Goal: Transaction & Acquisition: Purchase product/service

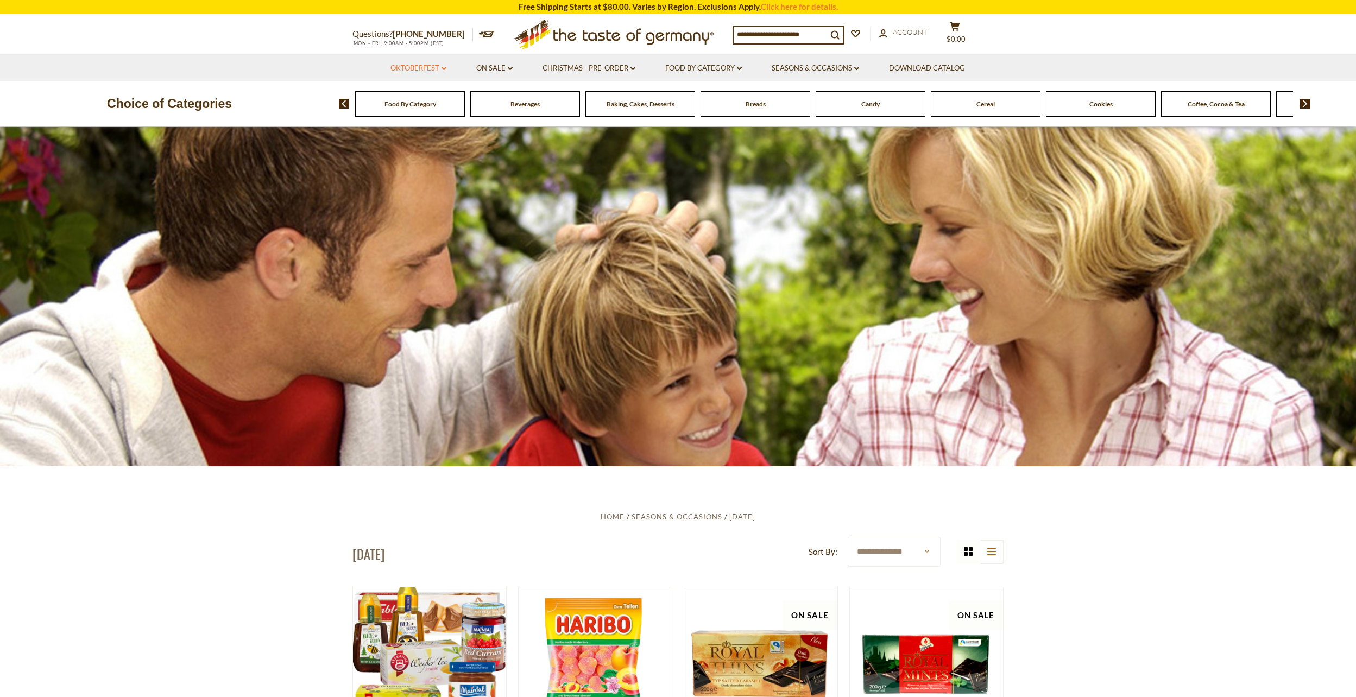
click at [424, 65] on link "Oktoberfest dropdown_arrow" at bounding box center [418, 68] width 56 height 12
click at [415, 98] on link "All Oktoberfest" at bounding box center [412, 97] width 56 height 10
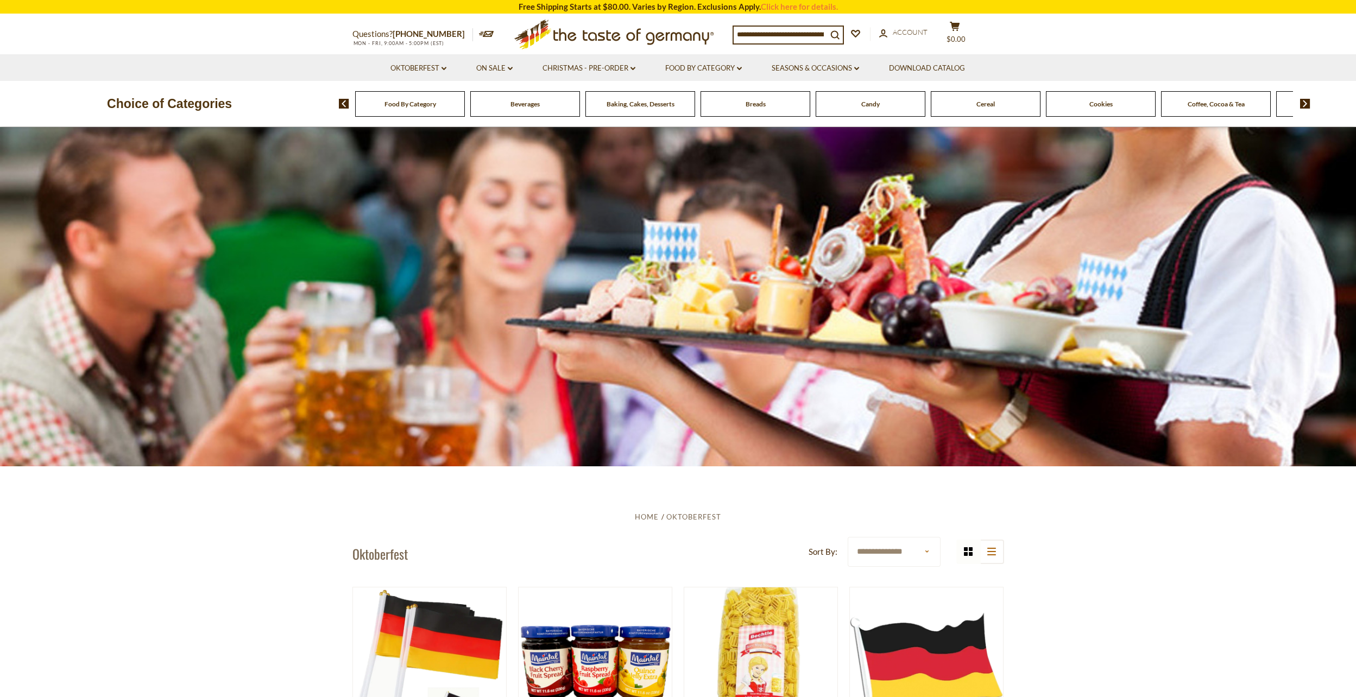
click at [415, 98] on div "Food By Category" at bounding box center [410, 104] width 110 height 26
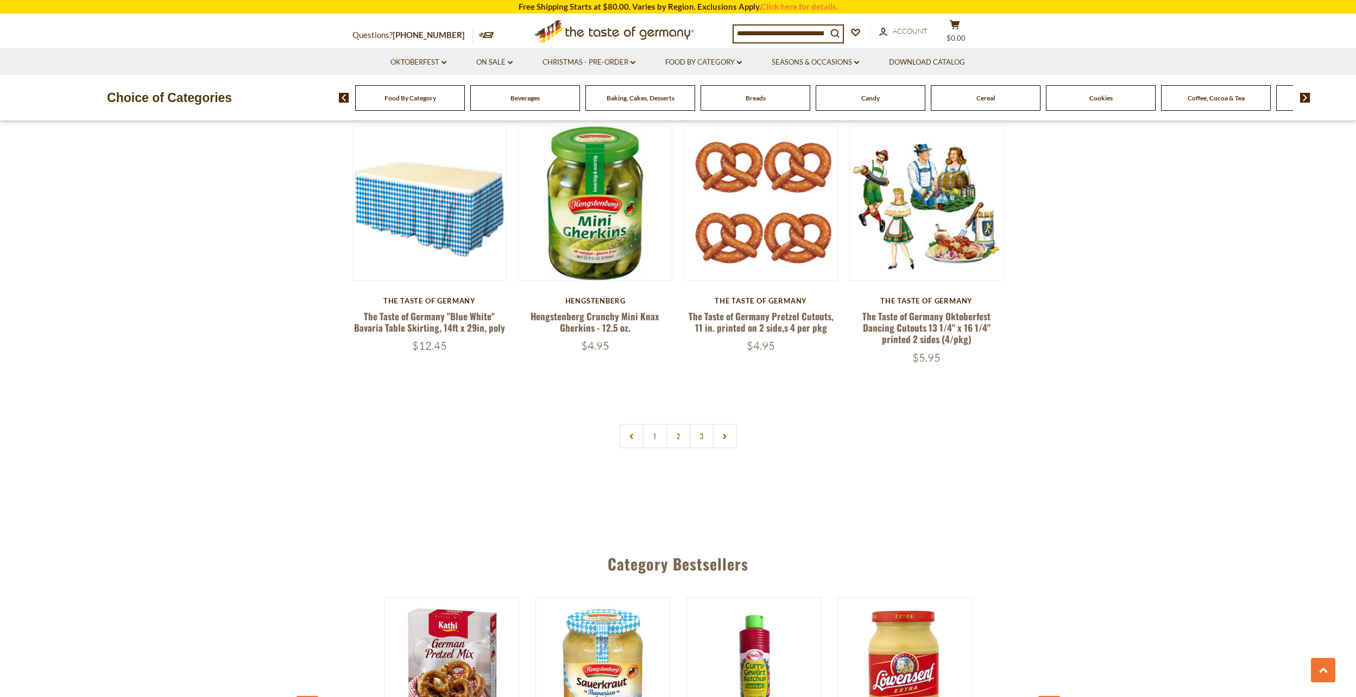
scroll to position [2552, 0]
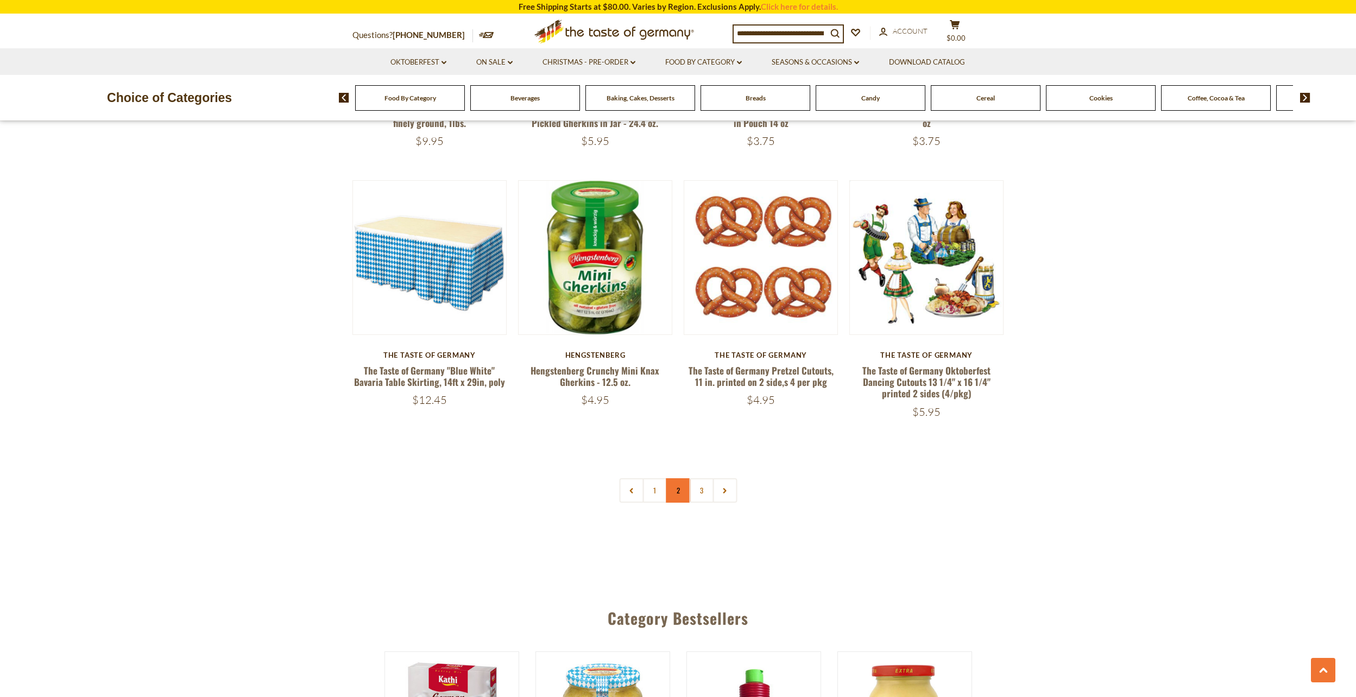
click at [676, 479] on link "2" at bounding box center [678, 490] width 24 height 24
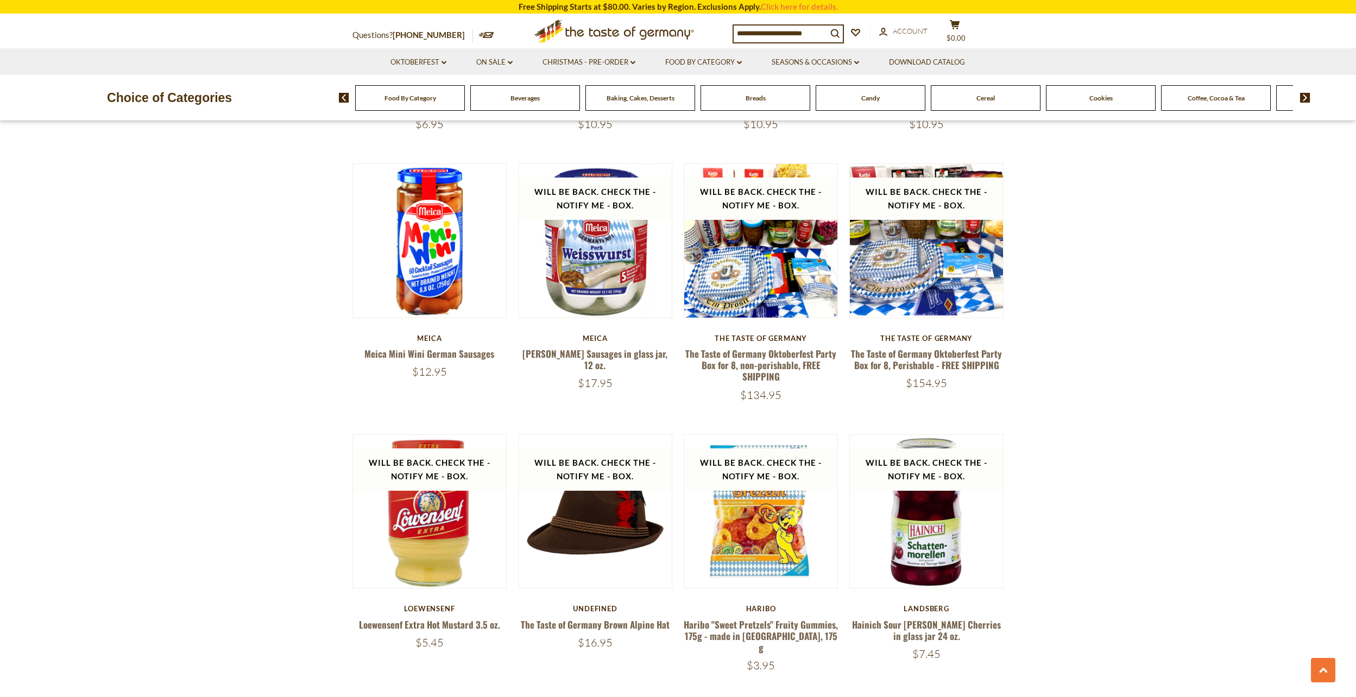
scroll to position [2329, 0]
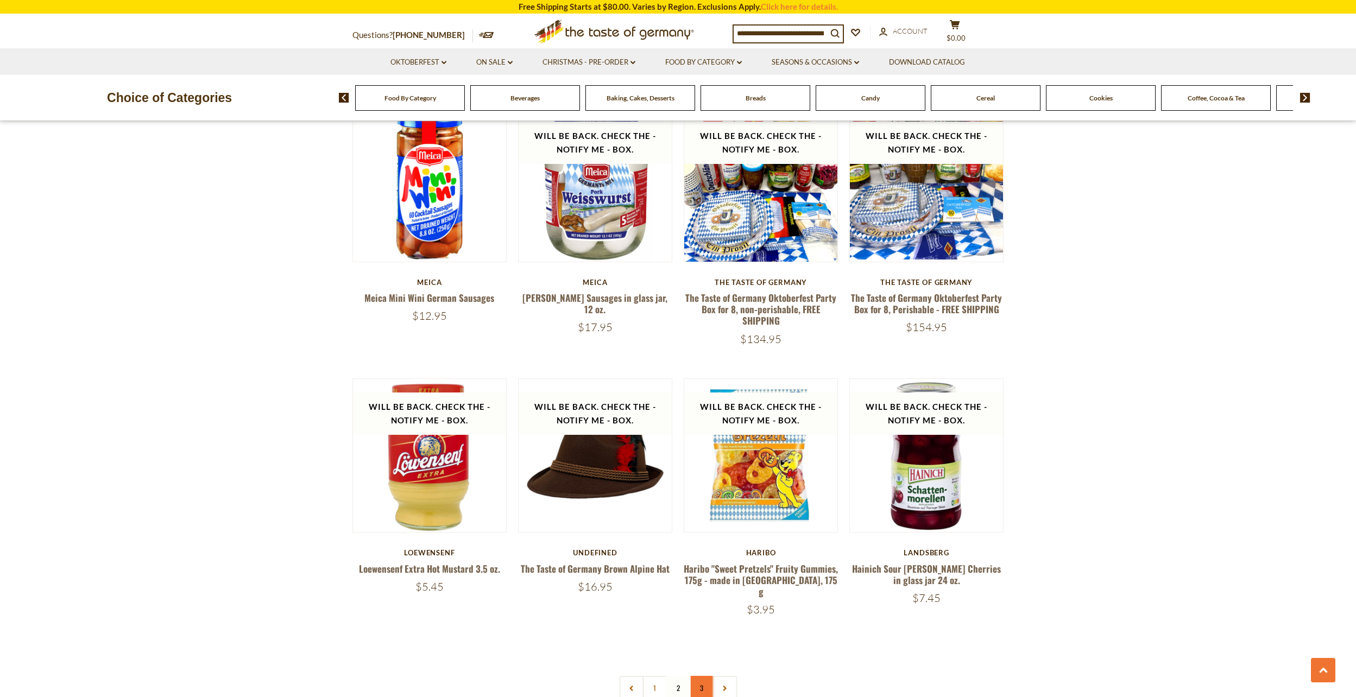
click at [702, 678] on link "3" at bounding box center [701, 688] width 24 height 24
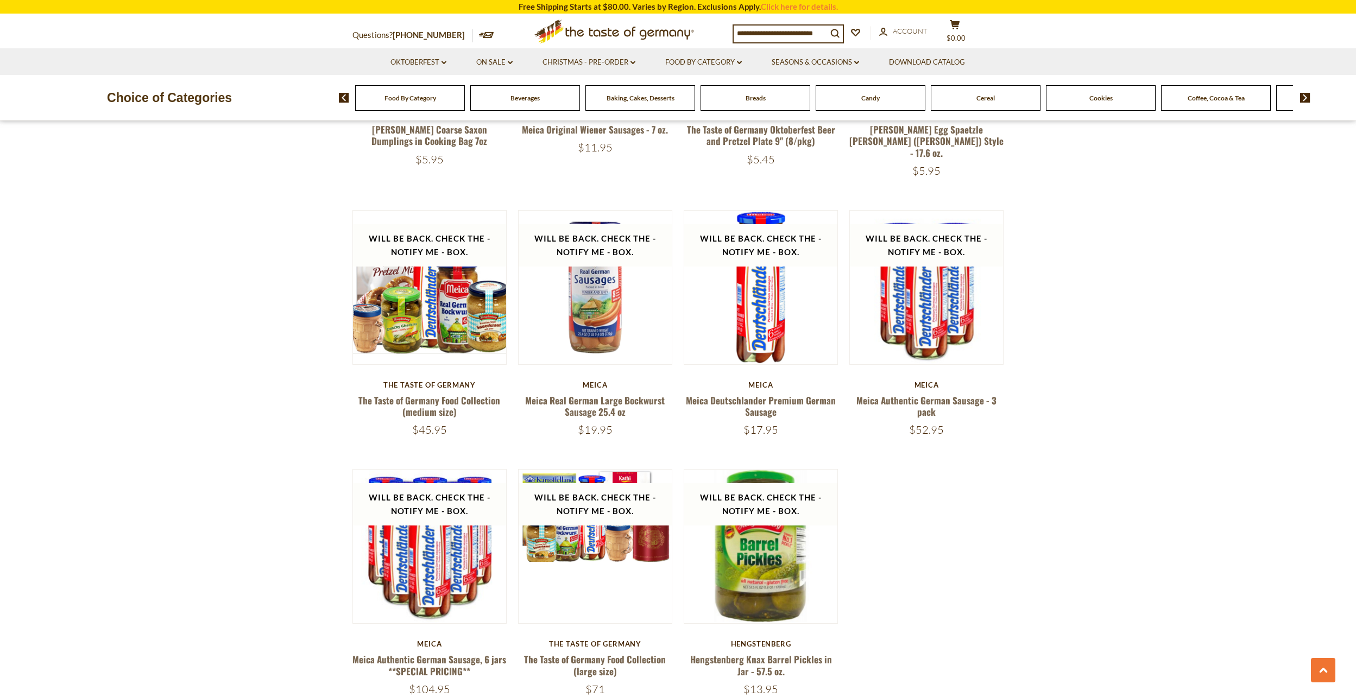
scroll to position [1786, 0]
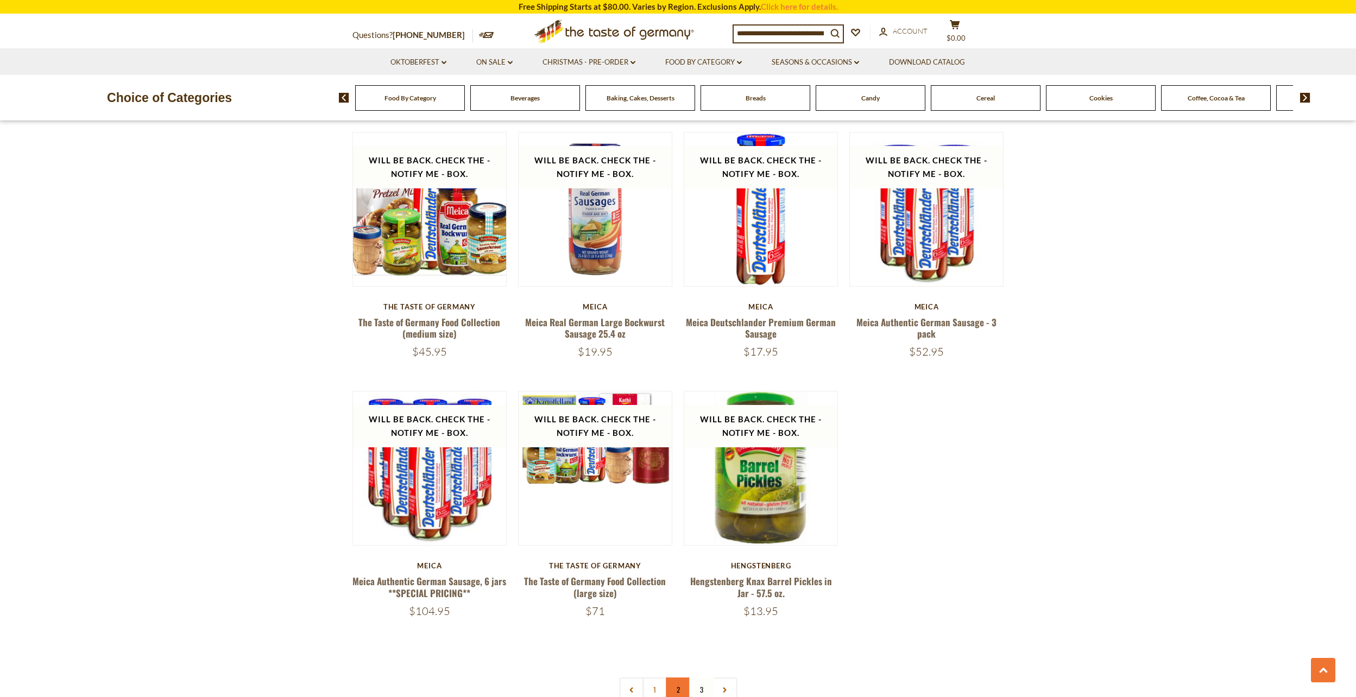
click at [680, 680] on link "2" at bounding box center [678, 690] width 24 height 24
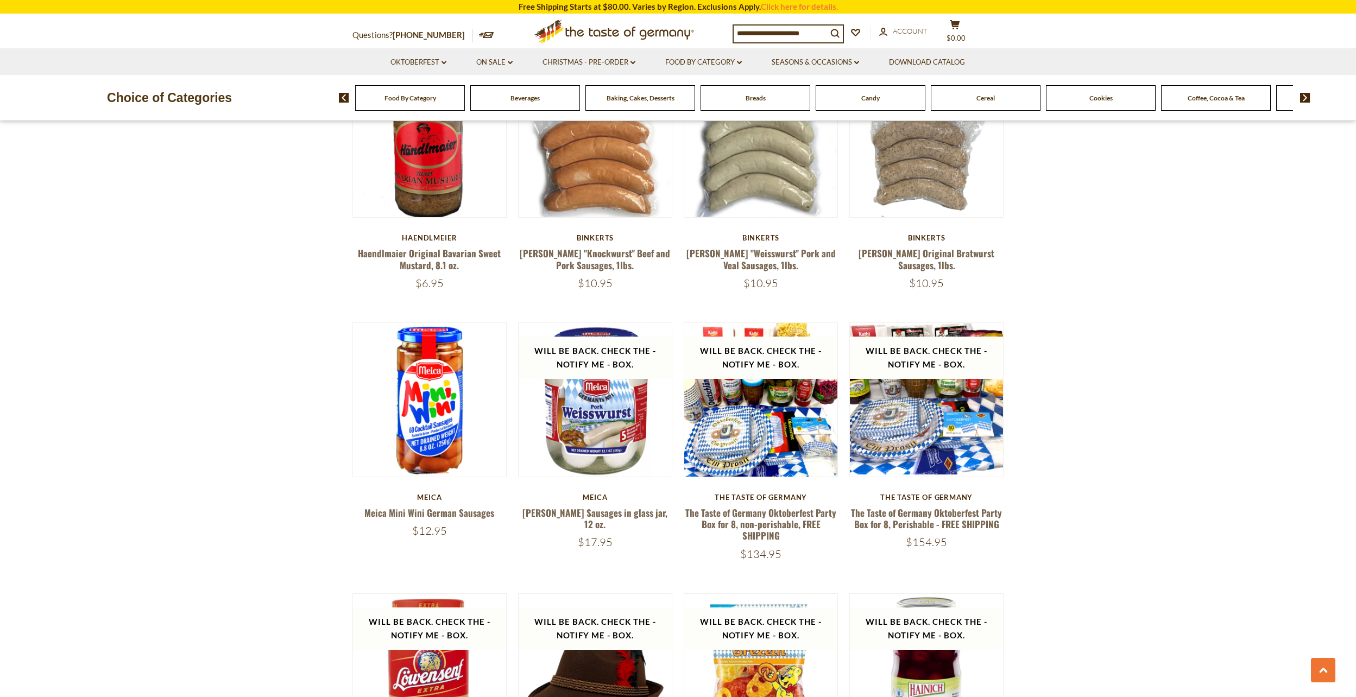
scroll to position [2166, 0]
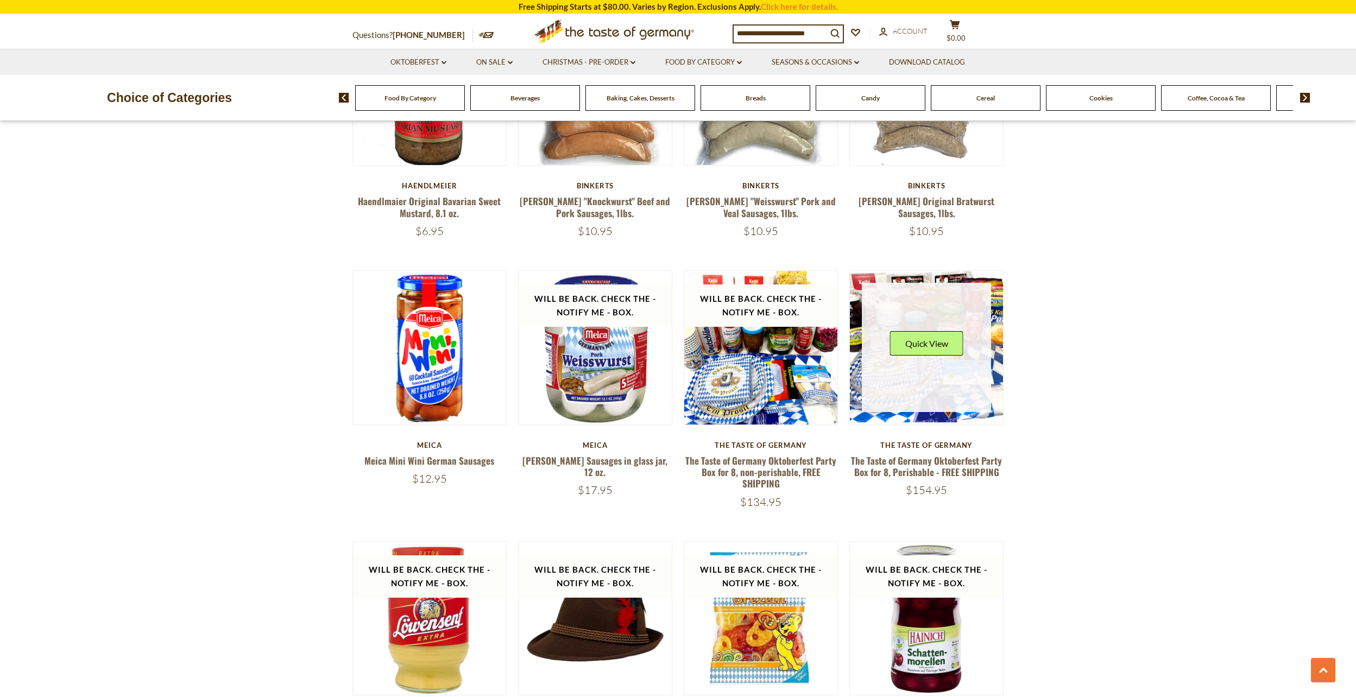
click at [921, 401] on link at bounding box center [926, 347] width 129 height 129
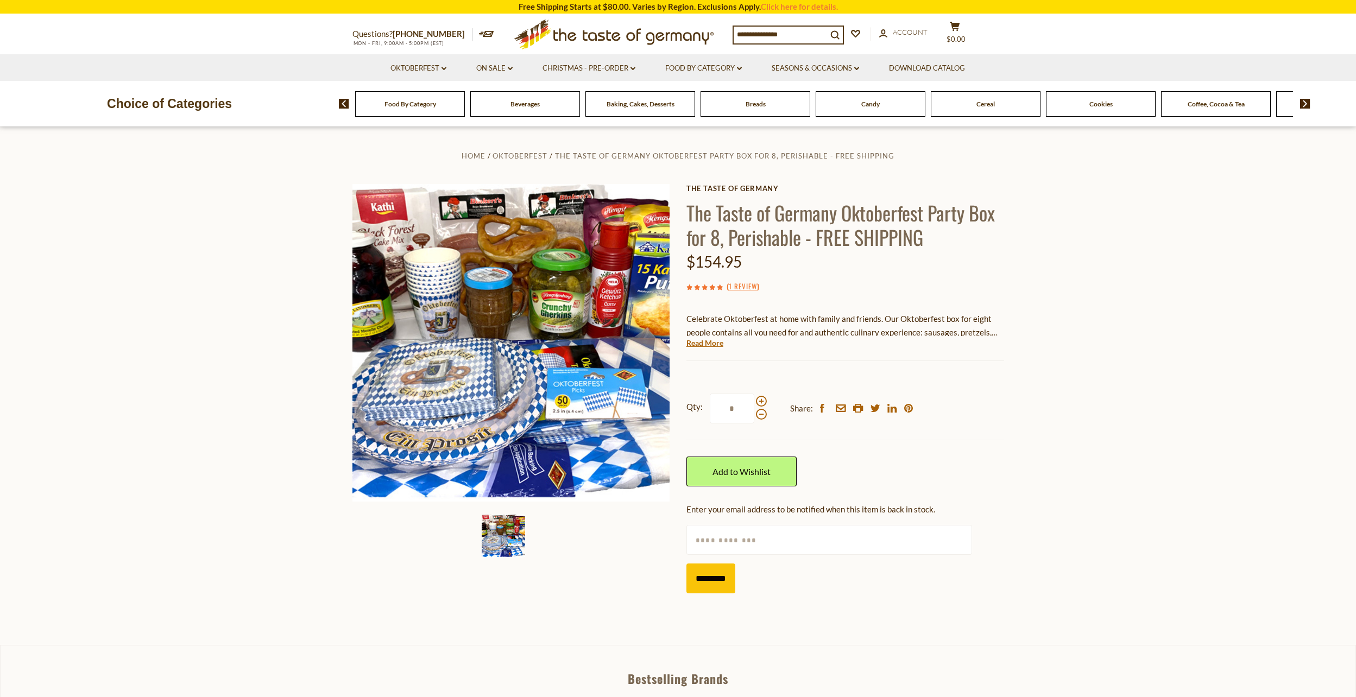
click at [828, 532] on input "text" at bounding box center [829, 540] width 286 height 30
type input "**********"
click at [714, 579] on input "*********" at bounding box center [710, 579] width 49 height 30
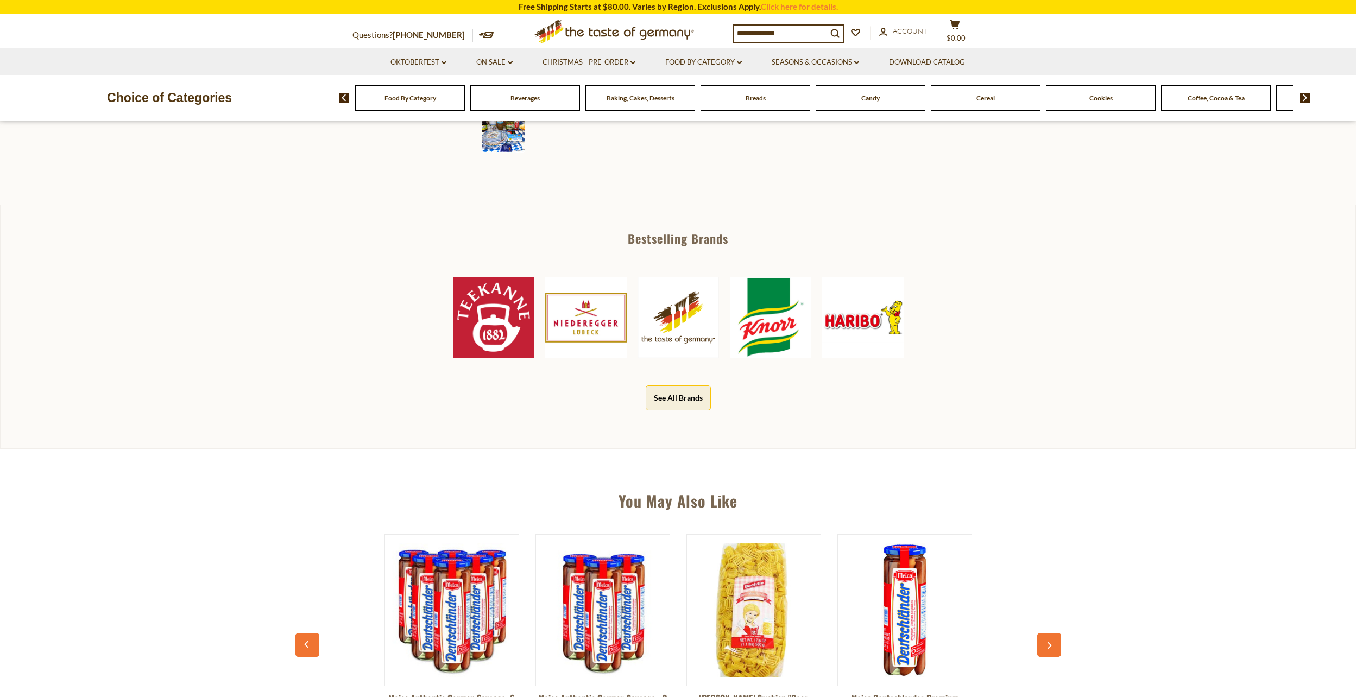
scroll to position [543, 0]
